Goal: Information Seeking & Learning: Find specific fact

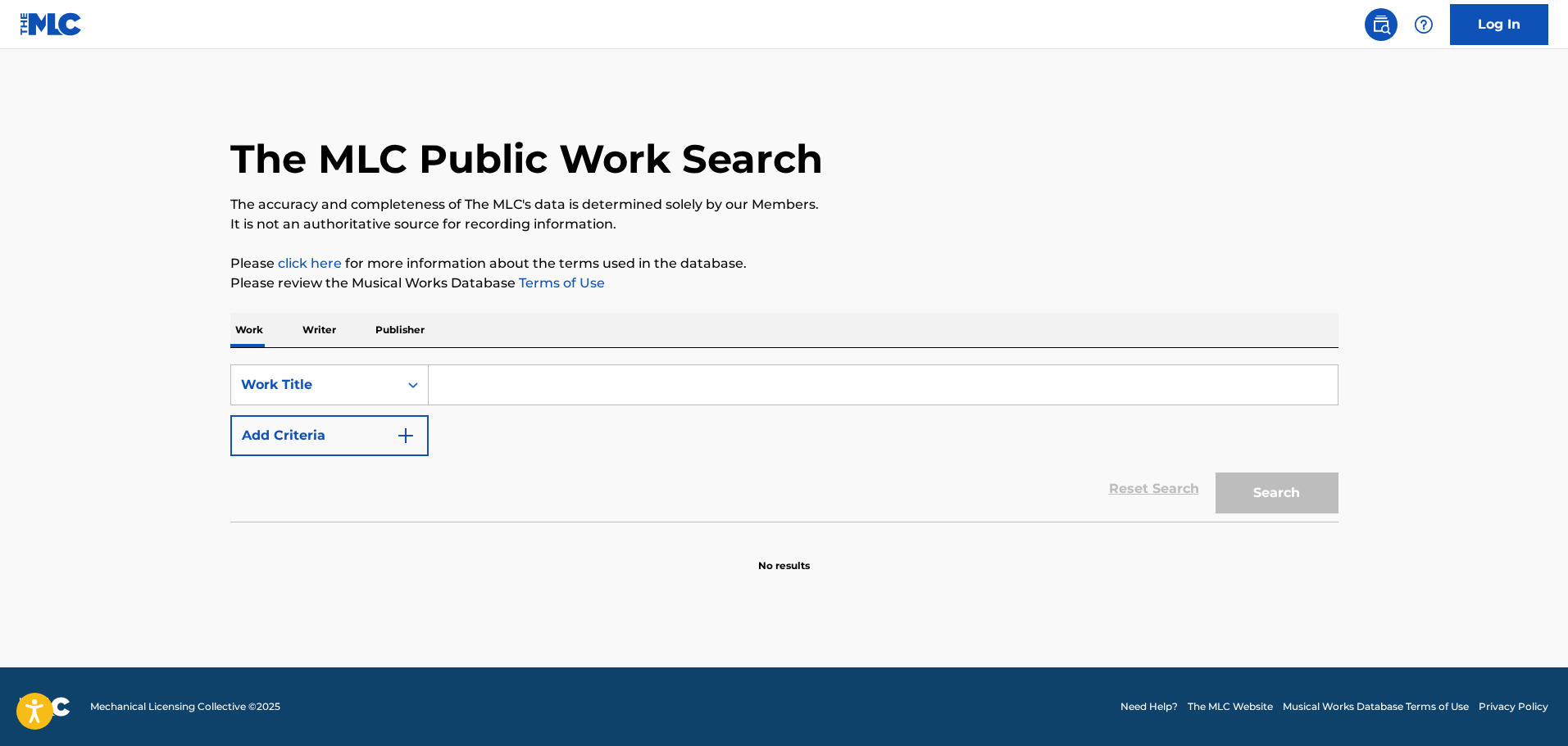
click at [508, 386] on input "Search Form" at bounding box center [883, 385] width 909 height 39
paste input "FRIEND OF MINE"
type input "FRIEND OF MINE"
click at [345, 454] on button "Add Criteria" at bounding box center [329, 436] width 198 height 41
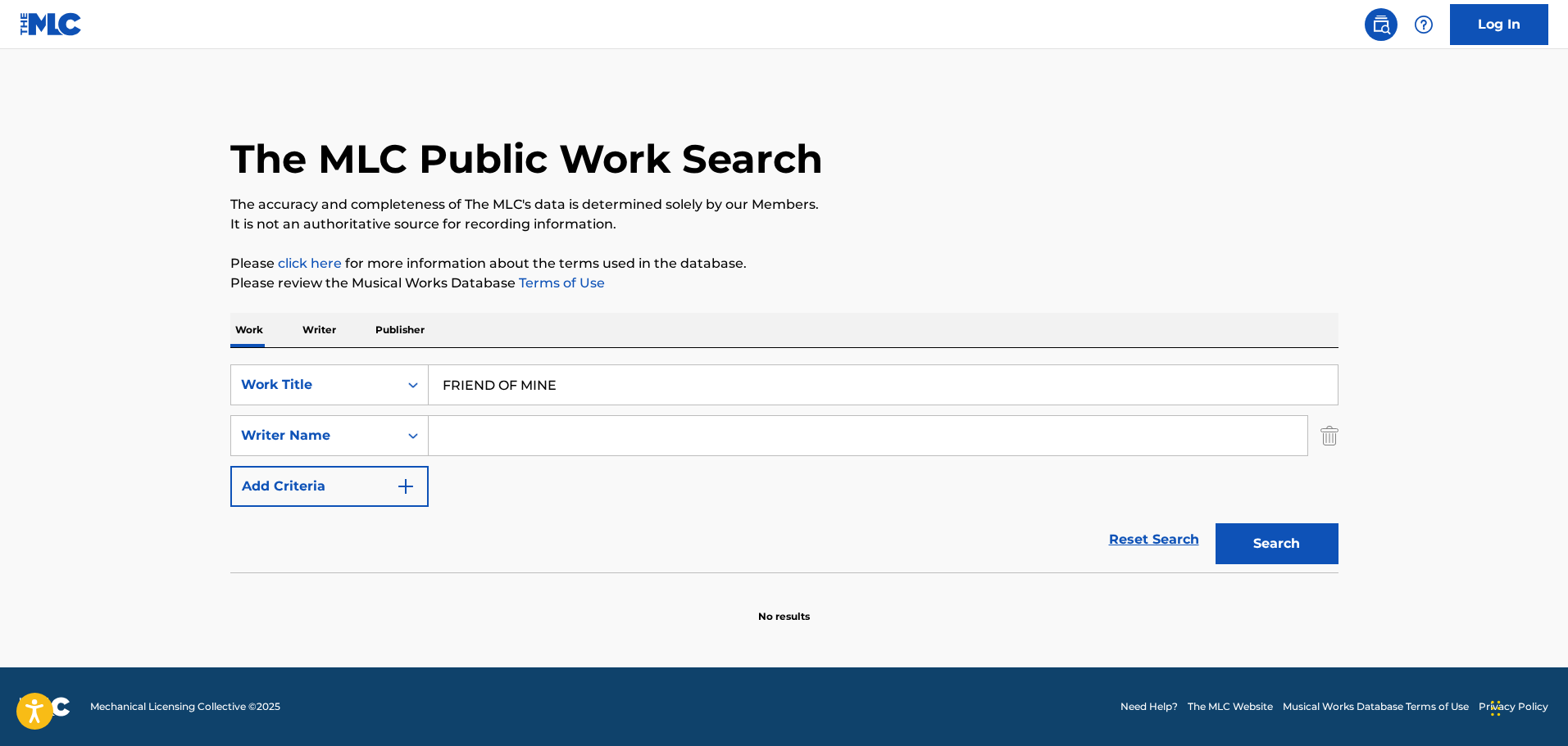
drag, startPoint x: 492, startPoint y: 449, endPoint x: 504, endPoint y: 446, distance: 12.4
click at [492, 448] on input "Search Form" at bounding box center [867, 436] width 879 height 39
paste input "[PERSON_NAME]"
type input "[PERSON_NAME]"
click at [1254, 545] on button "Search" at bounding box center [1277, 544] width 123 height 41
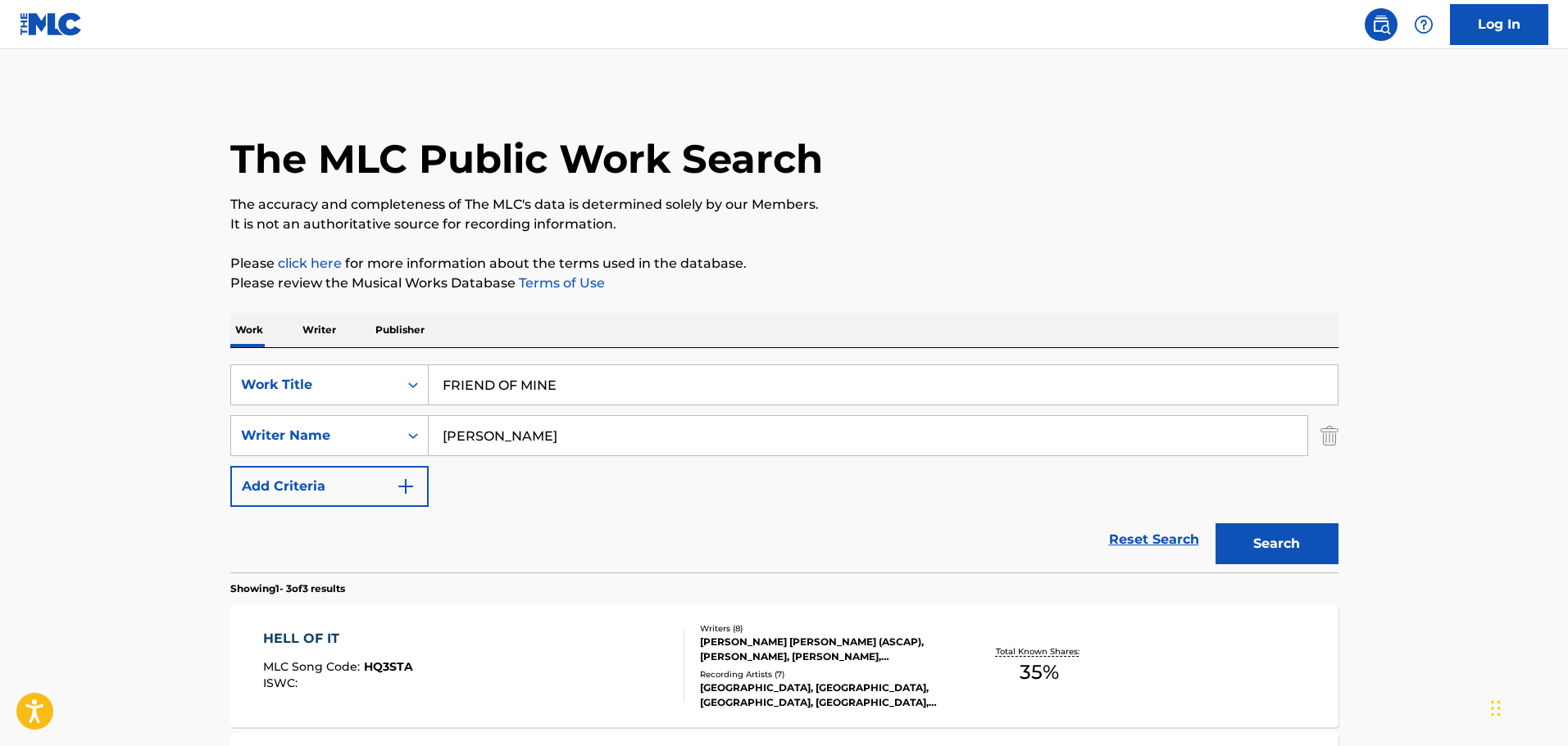
click at [469, 646] on div "HELL OF IT MLC Song Code : HQ3STA ISWC :" at bounding box center [474, 666] width 422 height 74
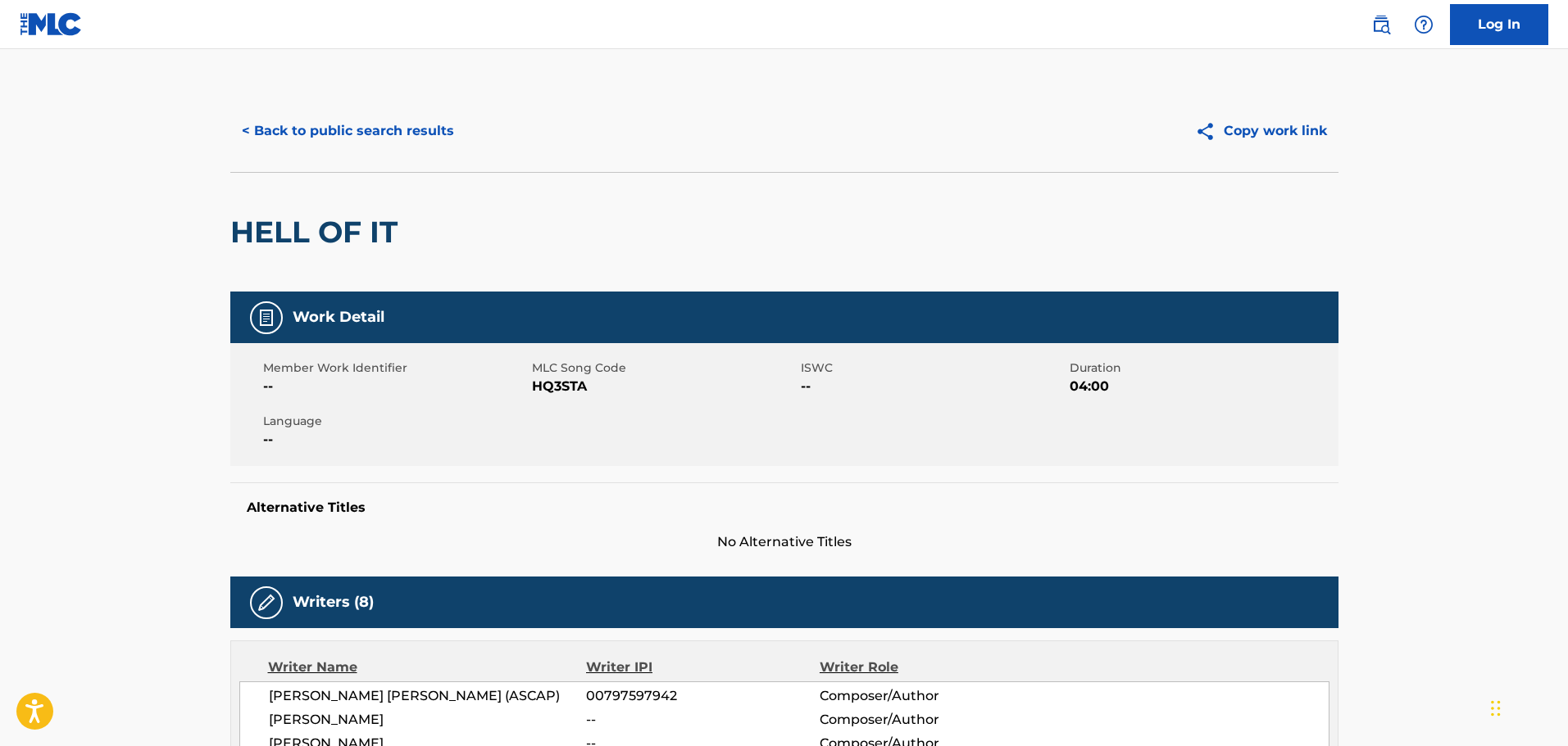
click at [335, 138] on button "< Back to public search results" at bounding box center [347, 131] width 235 height 41
